Goal: Information Seeking & Learning: Learn about a topic

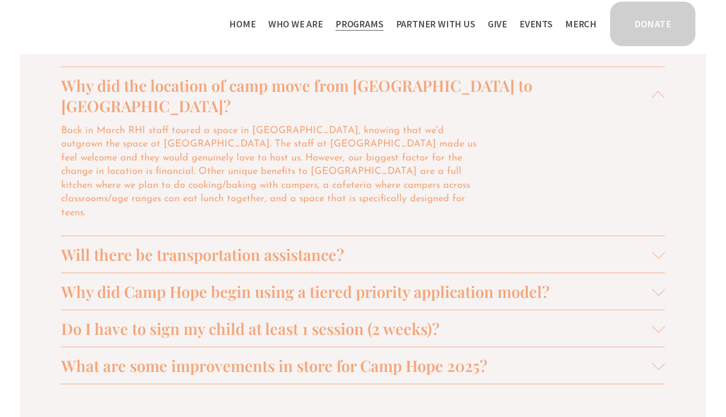
scroll to position [1161, 0]
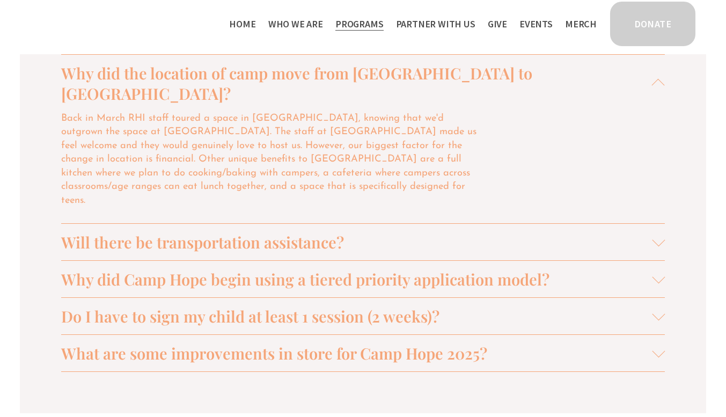
click at [178, 232] on span "Will there be transportation assistance?" at bounding box center [356, 242] width 591 height 20
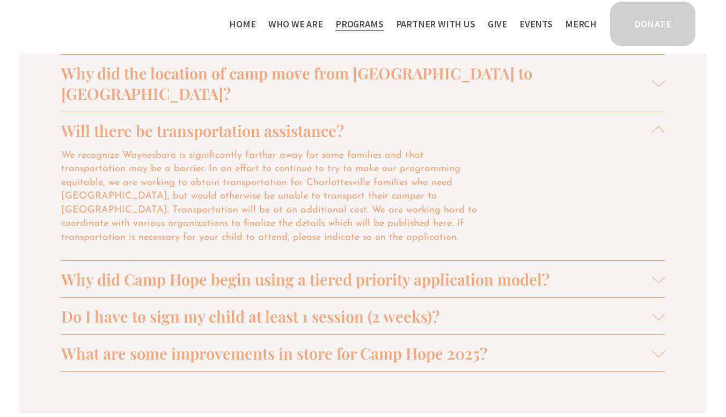
click at [276, 269] on span "Why did Camp Hope begin using a tiered priority application model?" at bounding box center [356, 279] width 591 height 20
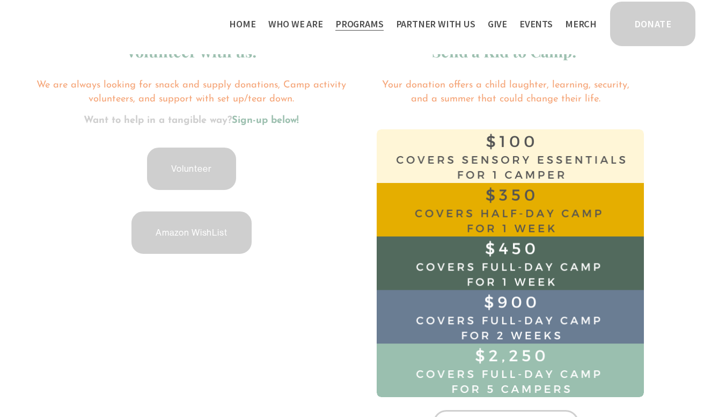
scroll to position [1515, 0]
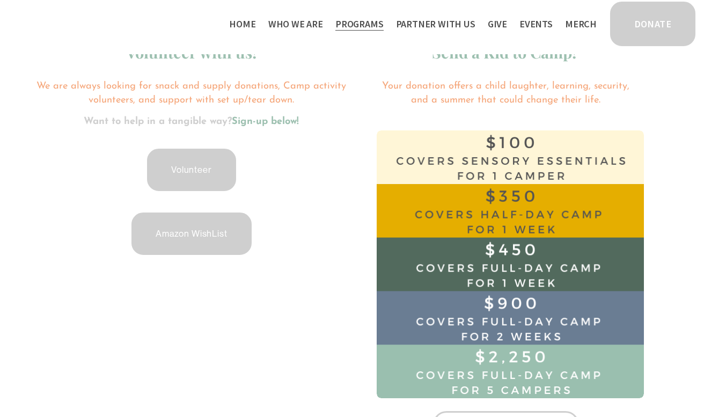
click at [197, 148] on link "Volunteer" at bounding box center [191, 170] width 92 height 46
